Goal: Task Accomplishment & Management: Use online tool/utility

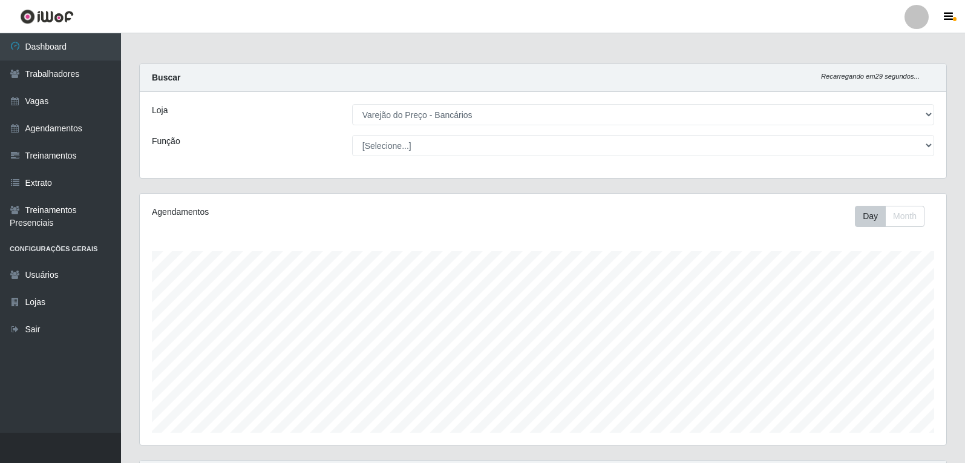
select select "157"
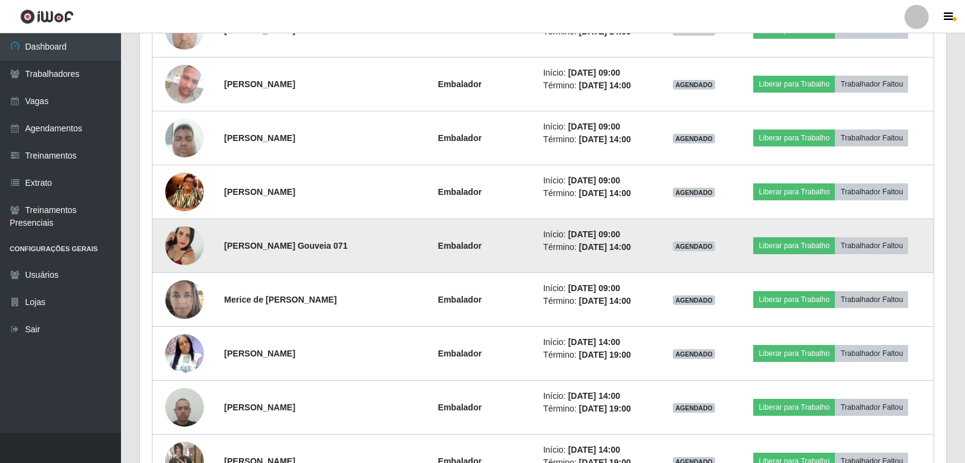
scroll to position [549, 0]
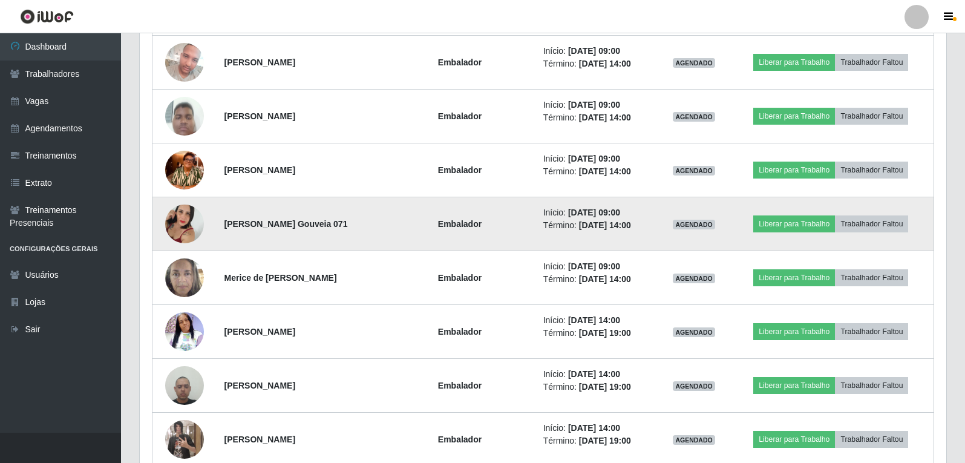
click at [184, 218] on img at bounding box center [184, 223] width 39 height 69
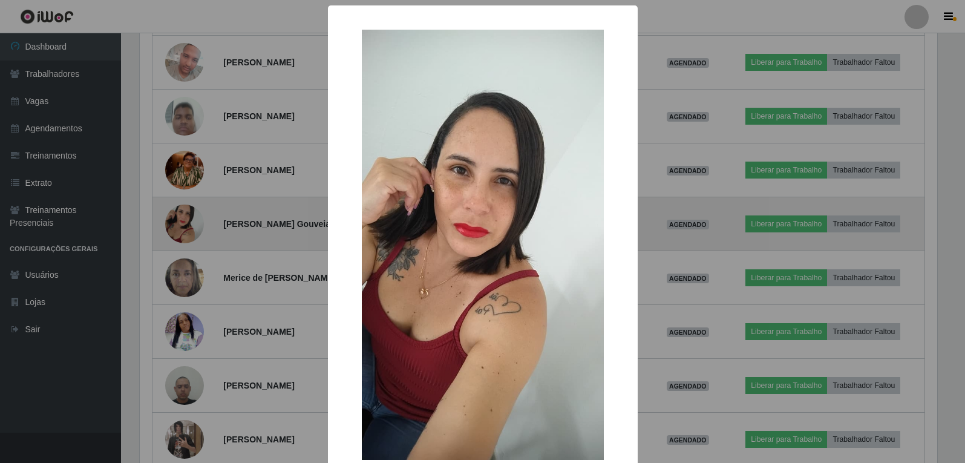
scroll to position [251, 800]
click at [184, 218] on div "× OK Cancel" at bounding box center [484, 231] width 968 height 463
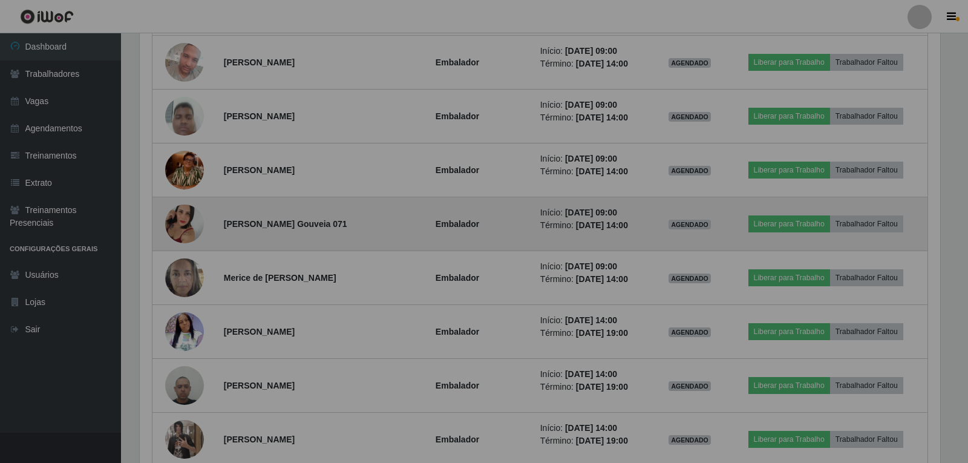
scroll to position [251, 806]
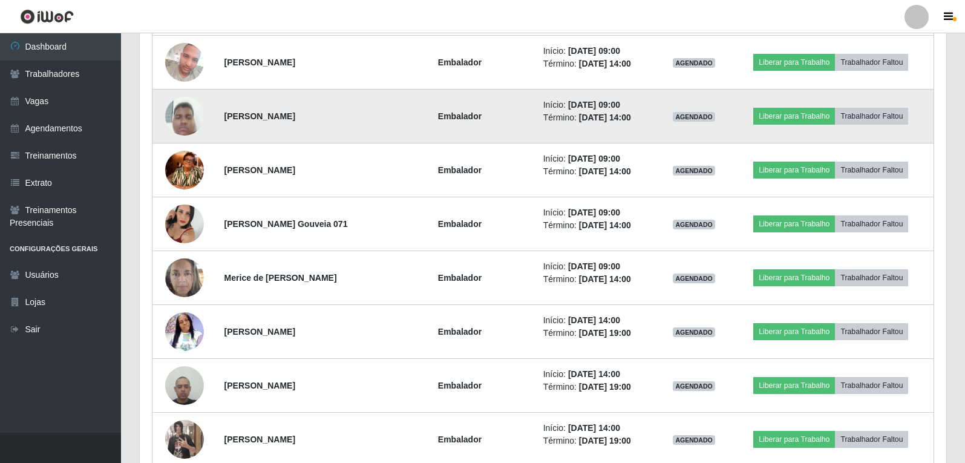
click at [187, 120] on img at bounding box center [184, 115] width 39 height 51
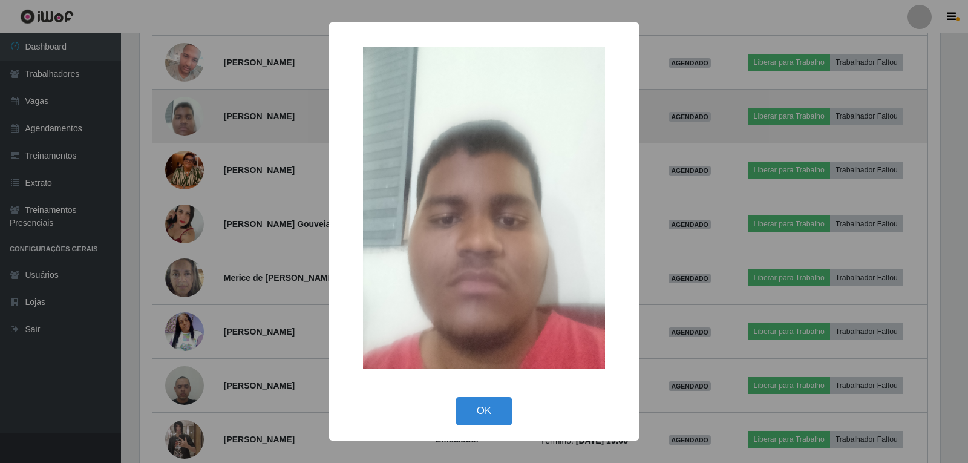
click at [187, 120] on div "× OK Cancel" at bounding box center [484, 231] width 968 height 463
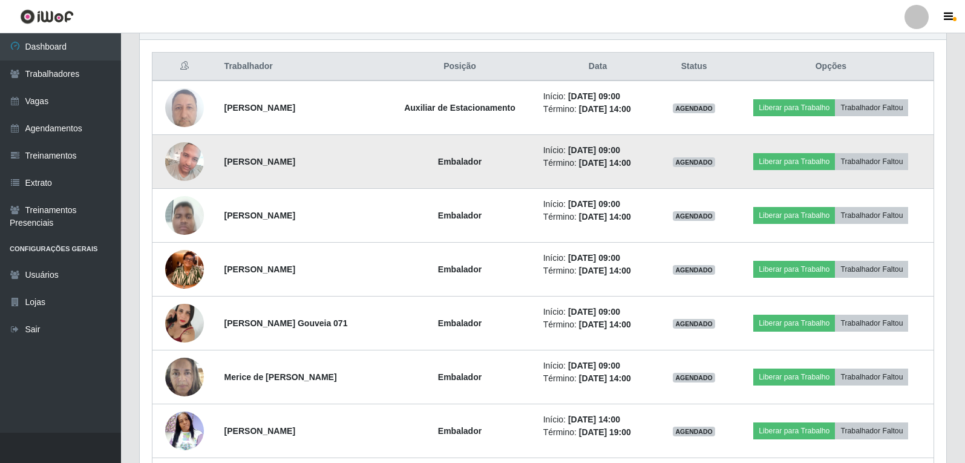
scroll to position [428, 0]
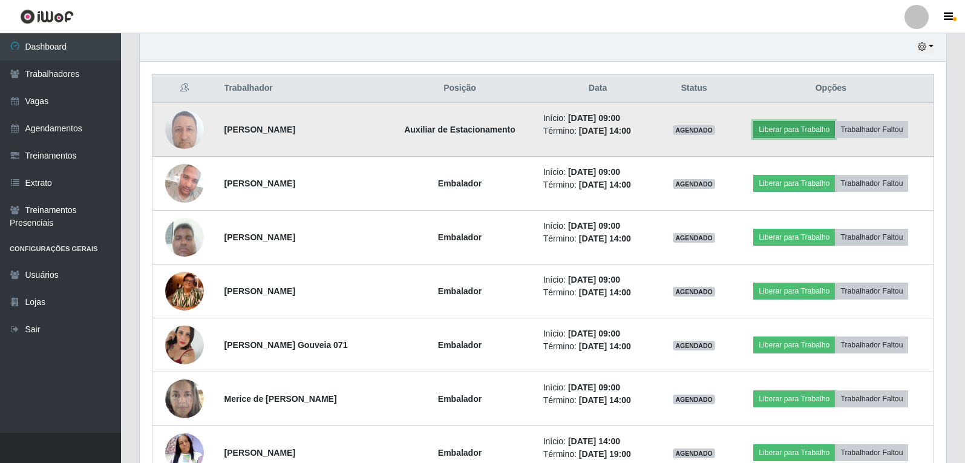
click at [813, 131] on button "Liberar para Trabalho" at bounding box center [794, 129] width 82 height 17
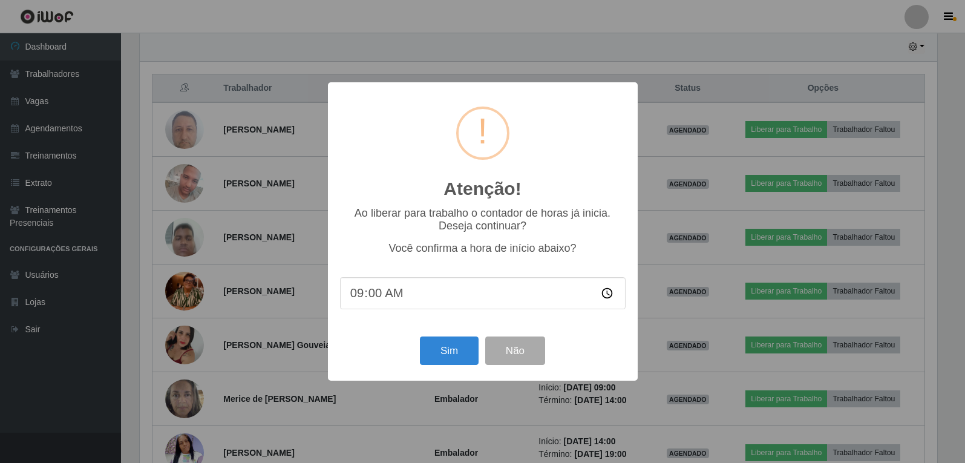
scroll to position [251, 800]
click at [429, 350] on button "Sim" at bounding box center [450, 350] width 59 height 28
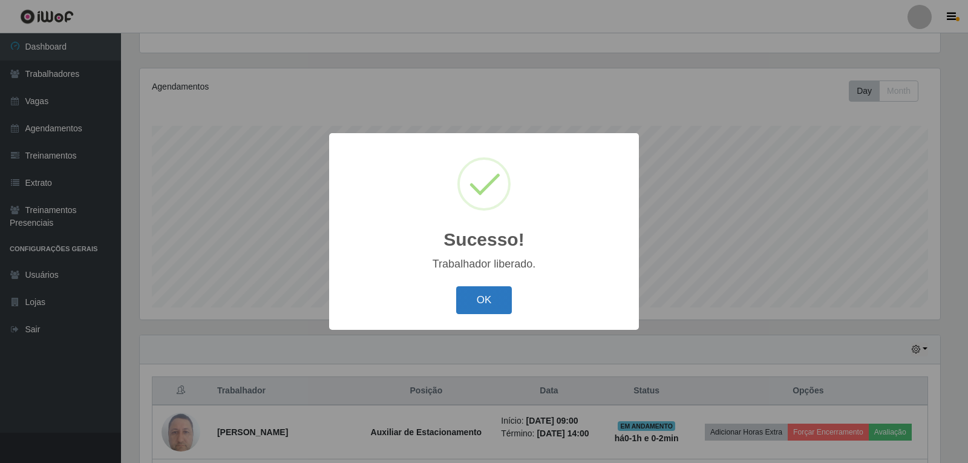
click at [484, 313] on button "OK" at bounding box center [484, 300] width 56 height 28
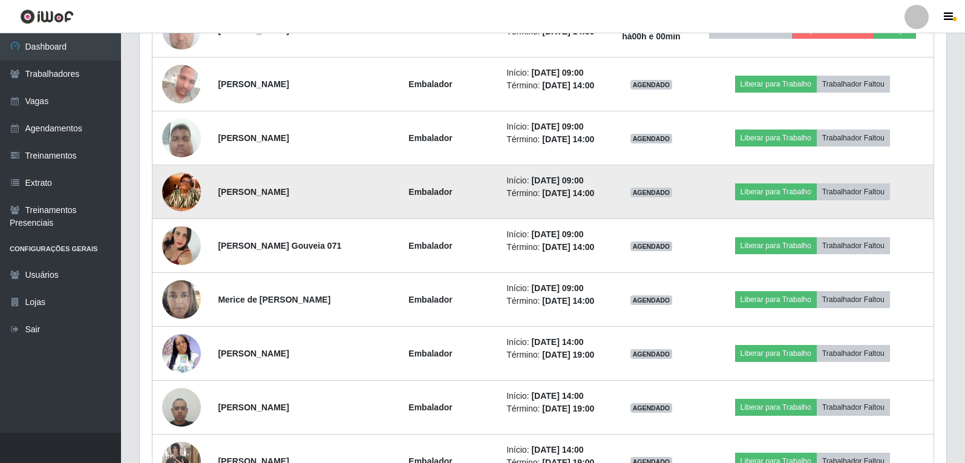
scroll to position [549, 0]
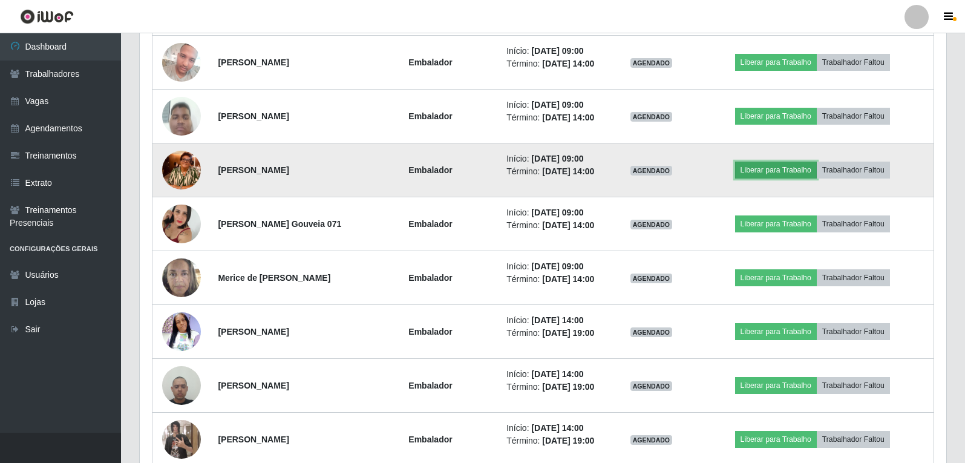
click at [787, 172] on button "Liberar para Trabalho" at bounding box center [776, 169] width 82 height 17
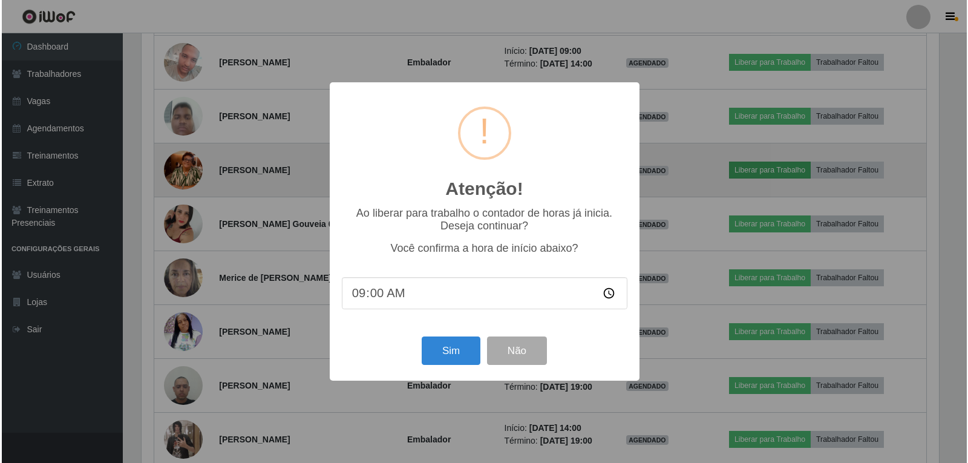
scroll to position [251, 800]
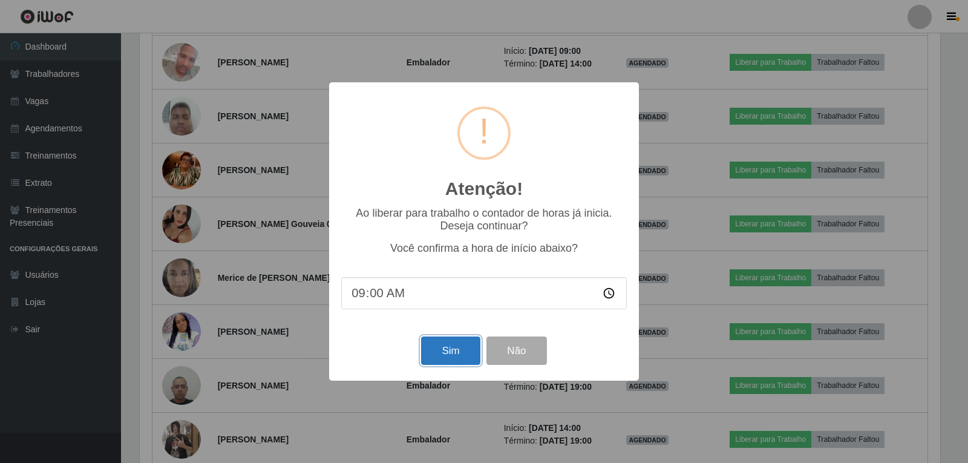
click at [455, 347] on button "Sim" at bounding box center [450, 350] width 59 height 28
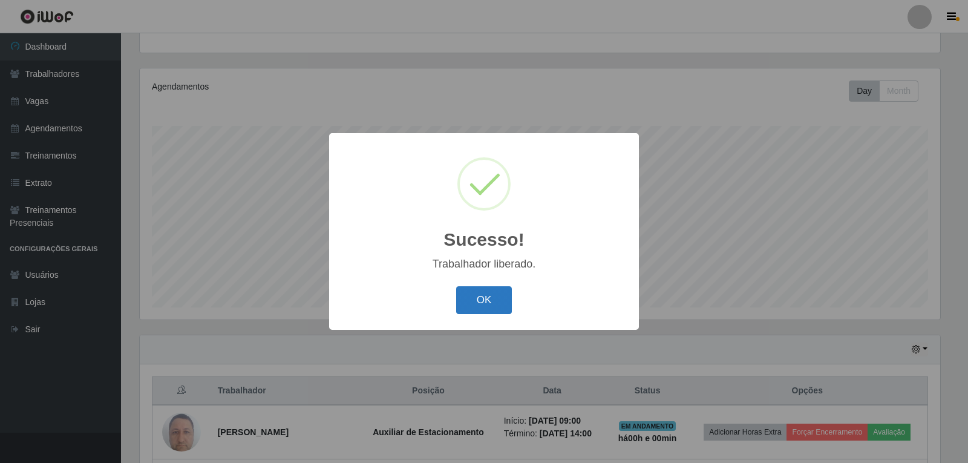
click at [457, 306] on button "OK" at bounding box center [484, 300] width 56 height 28
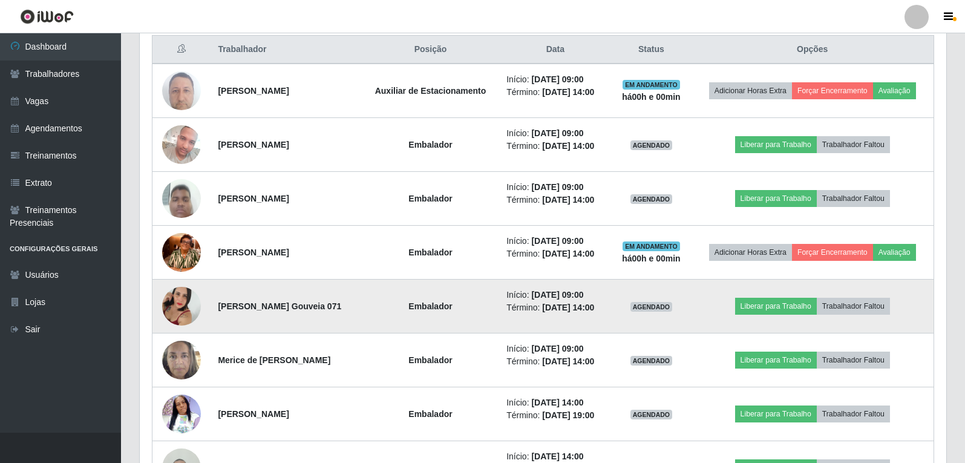
scroll to position [488, 0]
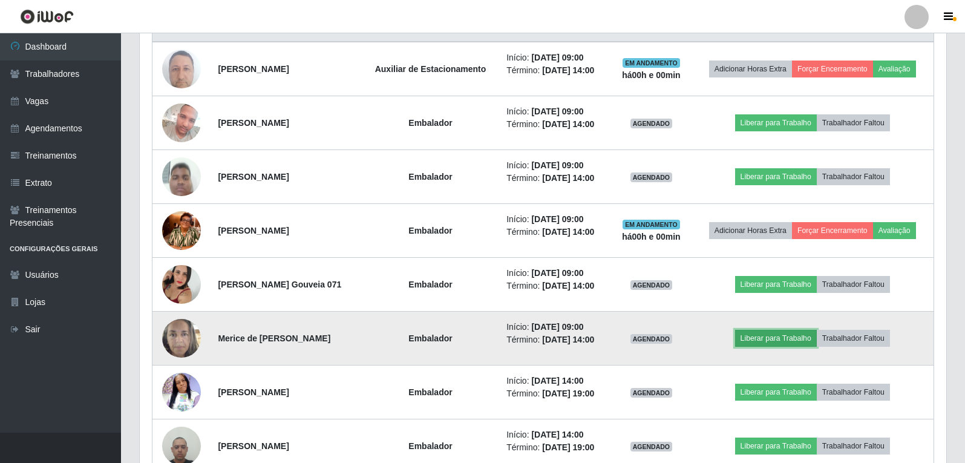
click at [776, 344] on button "Liberar para Trabalho" at bounding box center [776, 338] width 82 height 17
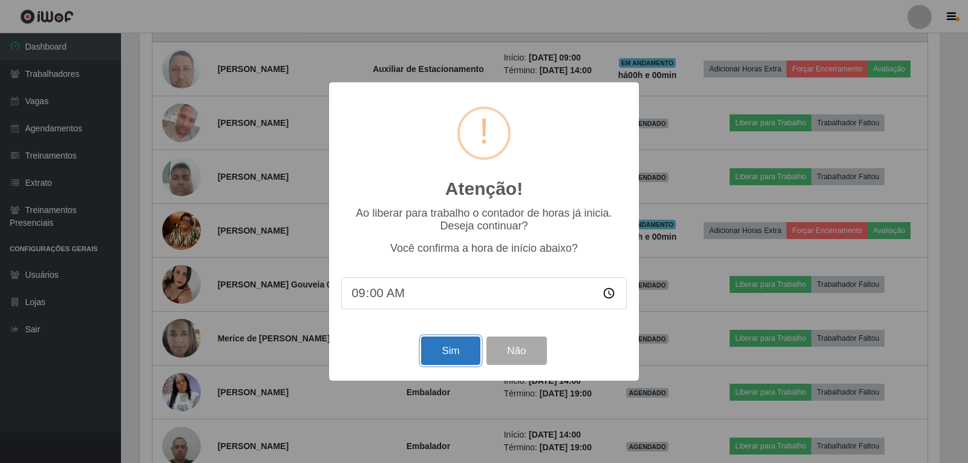
click at [469, 354] on button "Sim" at bounding box center [450, 350] width 59 height 28
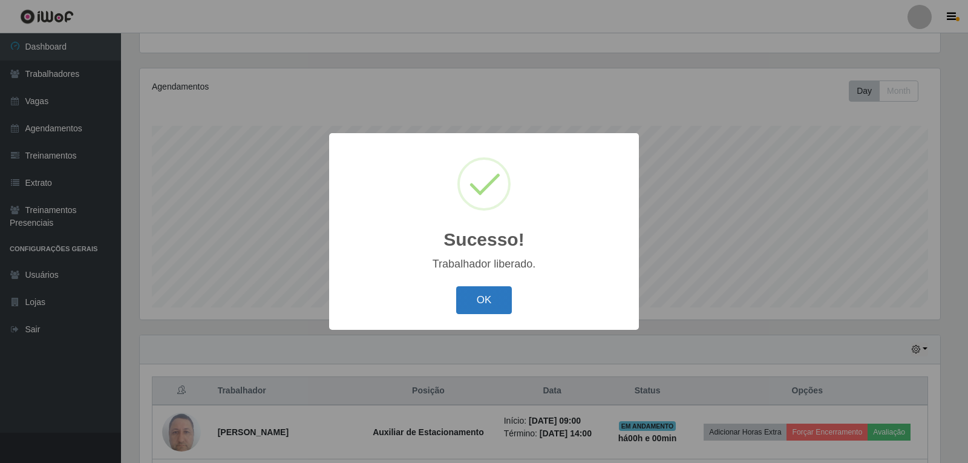
click at [484, 295] on button "OK" at bounding box center [484, 300] width 56 height 28
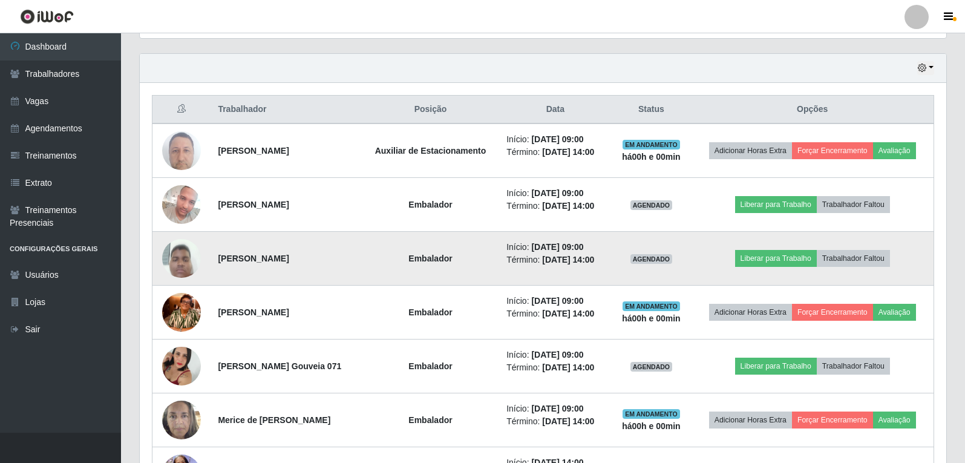
scroll to position [428, 0]
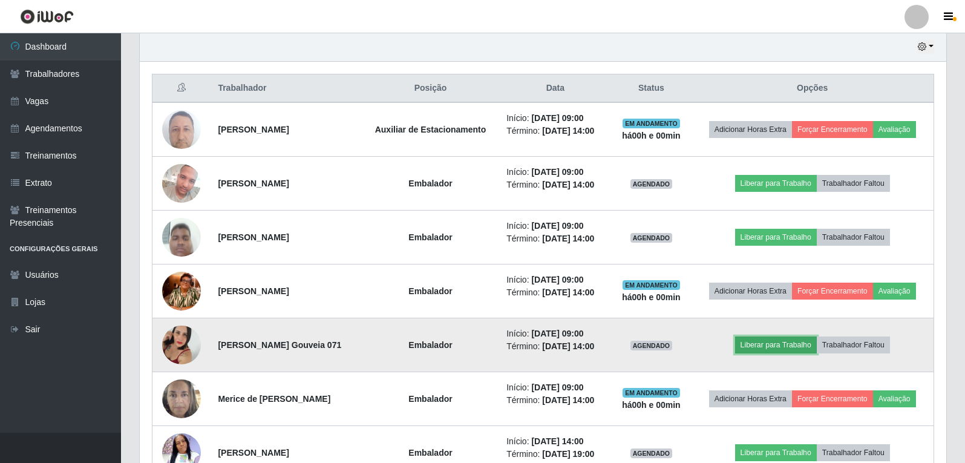
click at [795, 347] on button "Liberar para Trabalho" at bounding box center [776, 344] width 82 height 17
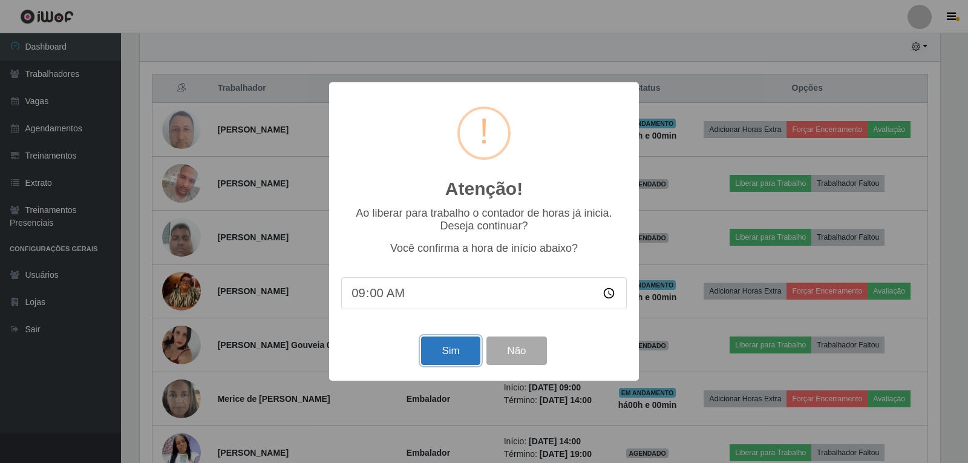
click at [461, 345] on button "Sim" at bounding box center [450, 350] width 59 height 28
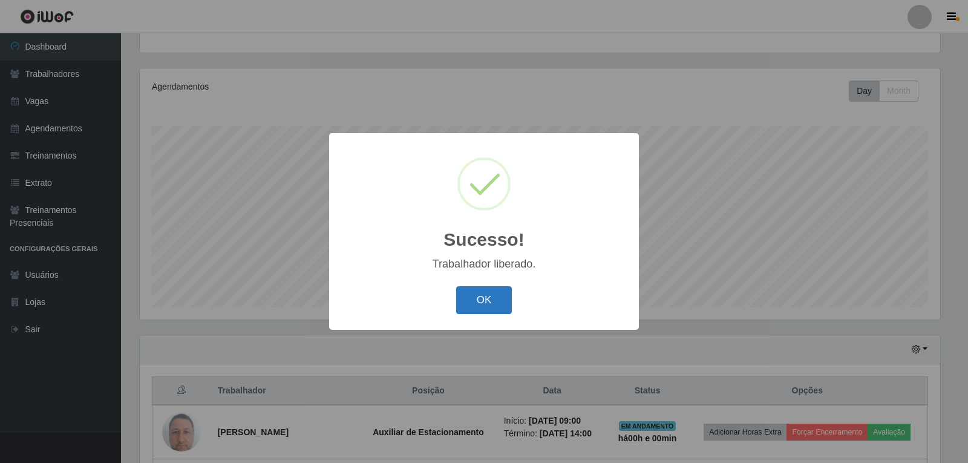
click at [474, 301] on button "OK" at bounding box center [484, 300] width 56 height 28
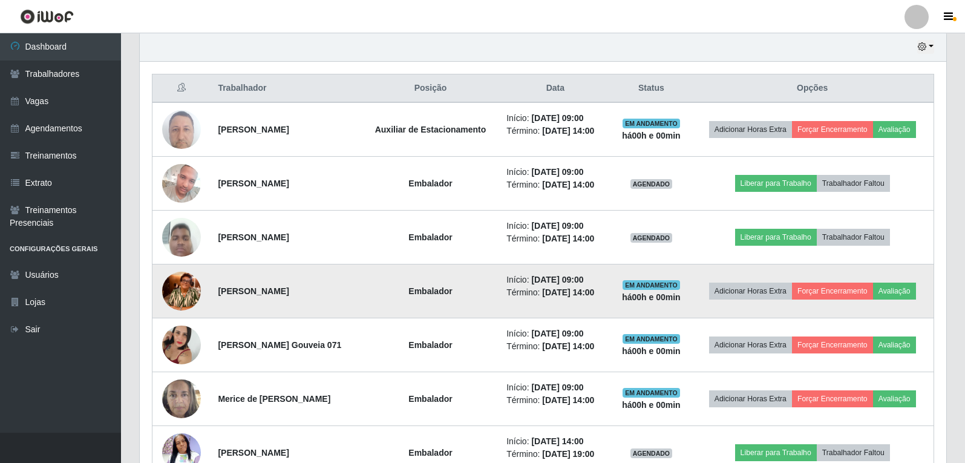
scroll to position [0, 0]
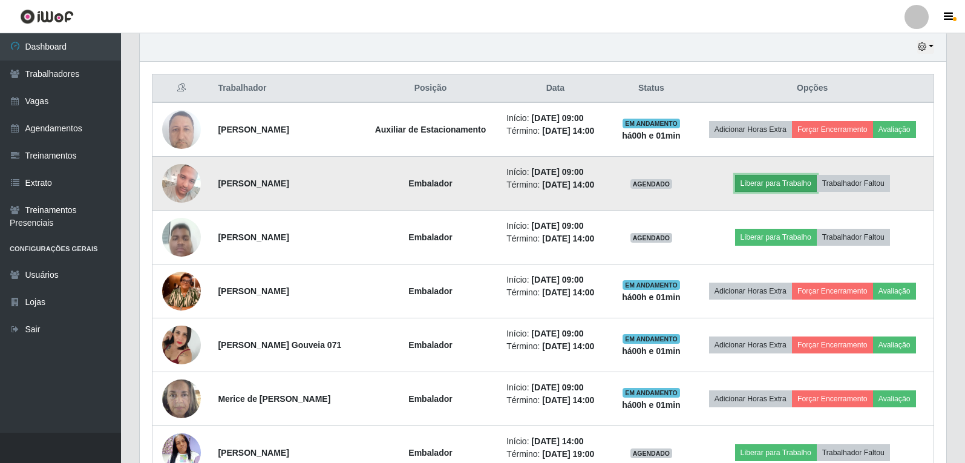
click at [767, 187] on button "Liberar para Trabalho" at bounding box center [776, 183] width 82 height 17
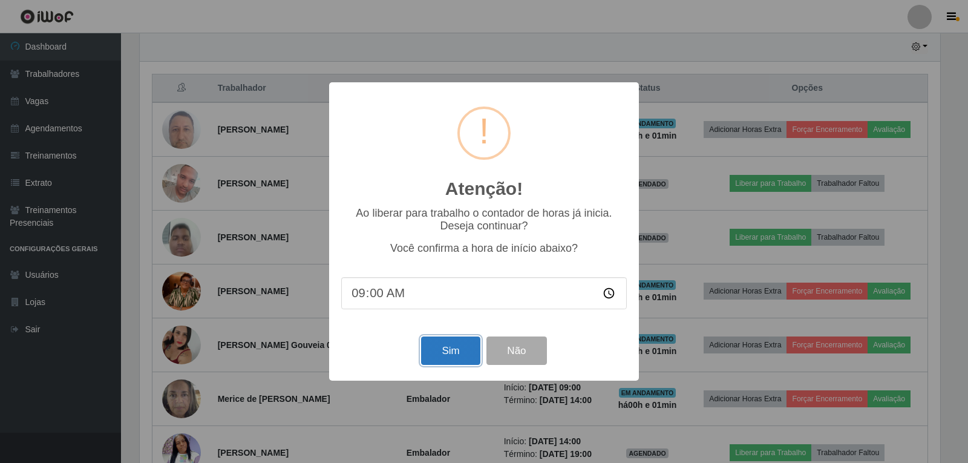
click at [445, 345] on button "Sim" at bounding box center [450, 350] width 59 height 28
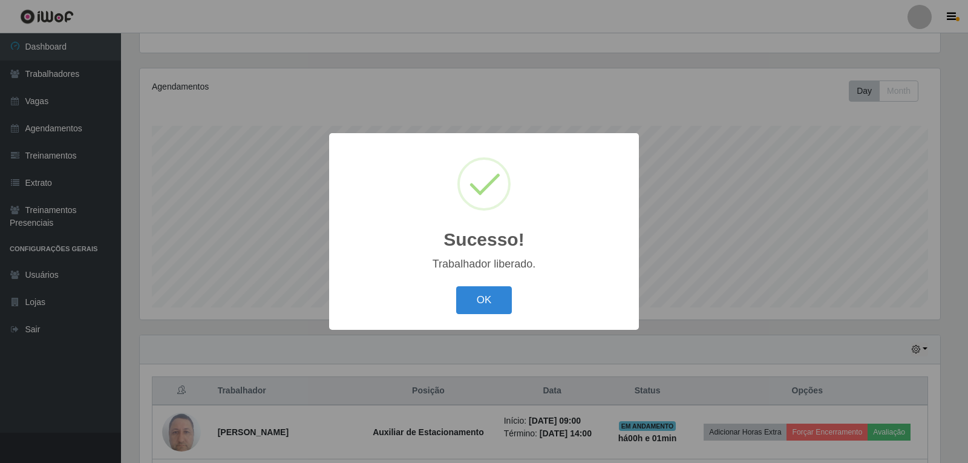
click at [456, 286] on button "OK" at bounding box center [484, 300] width 56 height 28
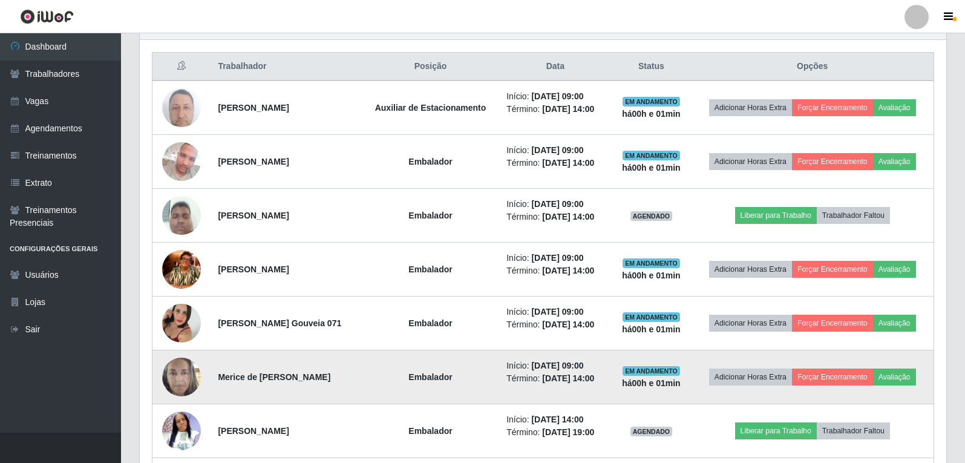
scroll to position [428, 0]
